Goal: Find specific page/section

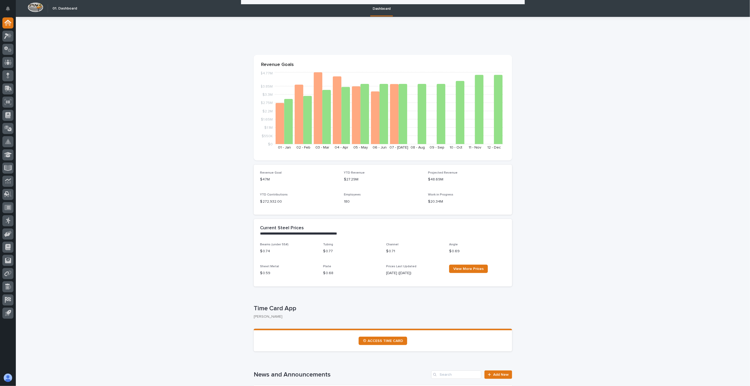
scroll to position [133, 0]
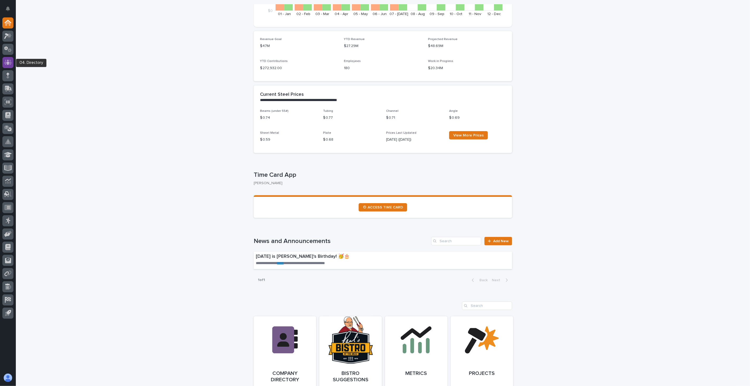
click at [4, 62] on div at bounding box center [7, 62] width 11 height 11
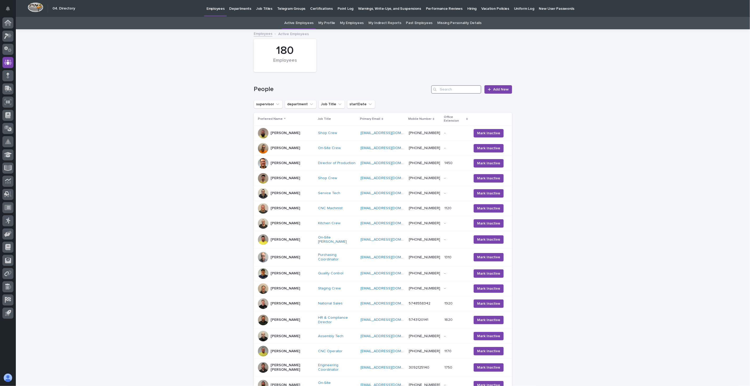
click at [467, 89] on input "Search" at bounding box center [456, 89] width 50 height 8
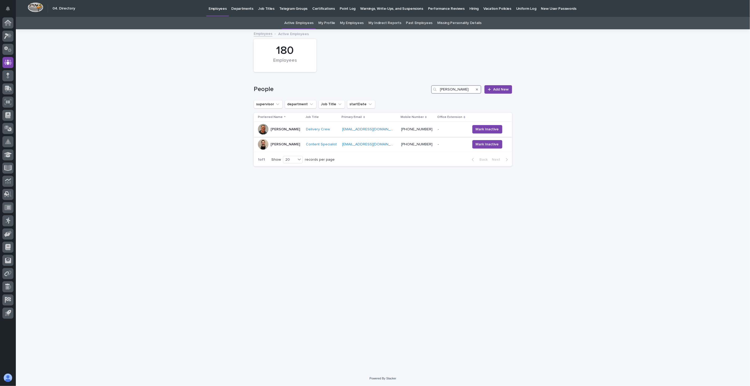
type input "[PERSON_NAME]"
click at [295, 133] on div "[PERSON_NAME]" at bounding box center [280, 129] width 44 height 11
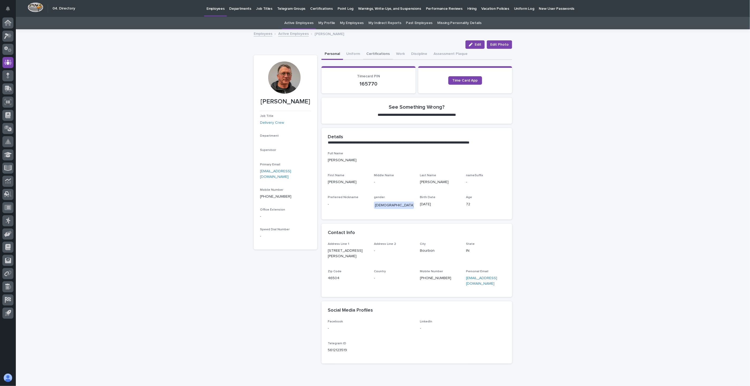
click at [378, 55] on button "Certifications" at bounding box center [378, 54] width 30 height 11
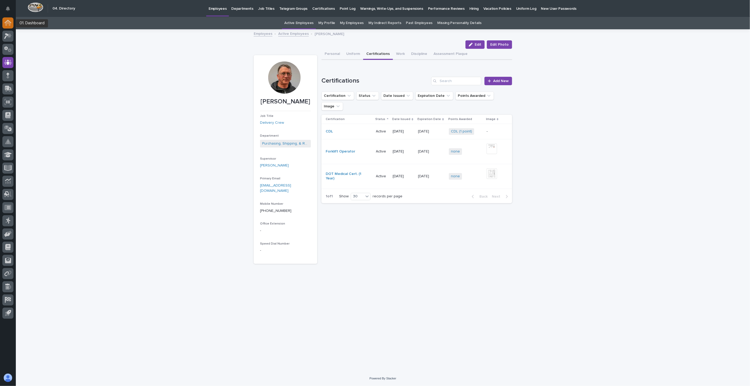
click at [7, 24] on icon at bounding box center [7, 23] width 5 height 5
